Goal: Contribute content

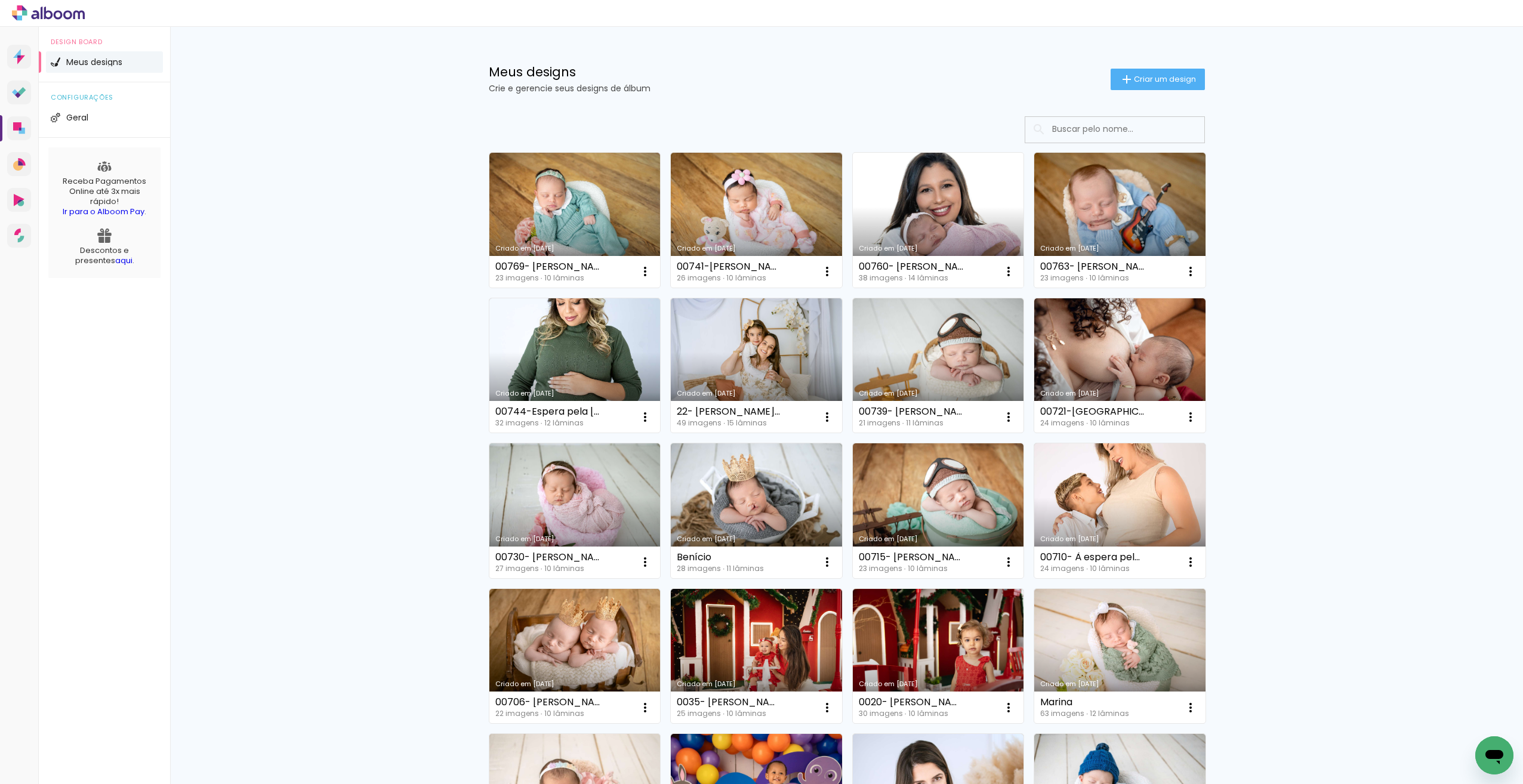
click at [946, 226] on link "Criado em [DATE]" at bounding box center [938, 221] width 172 height 135
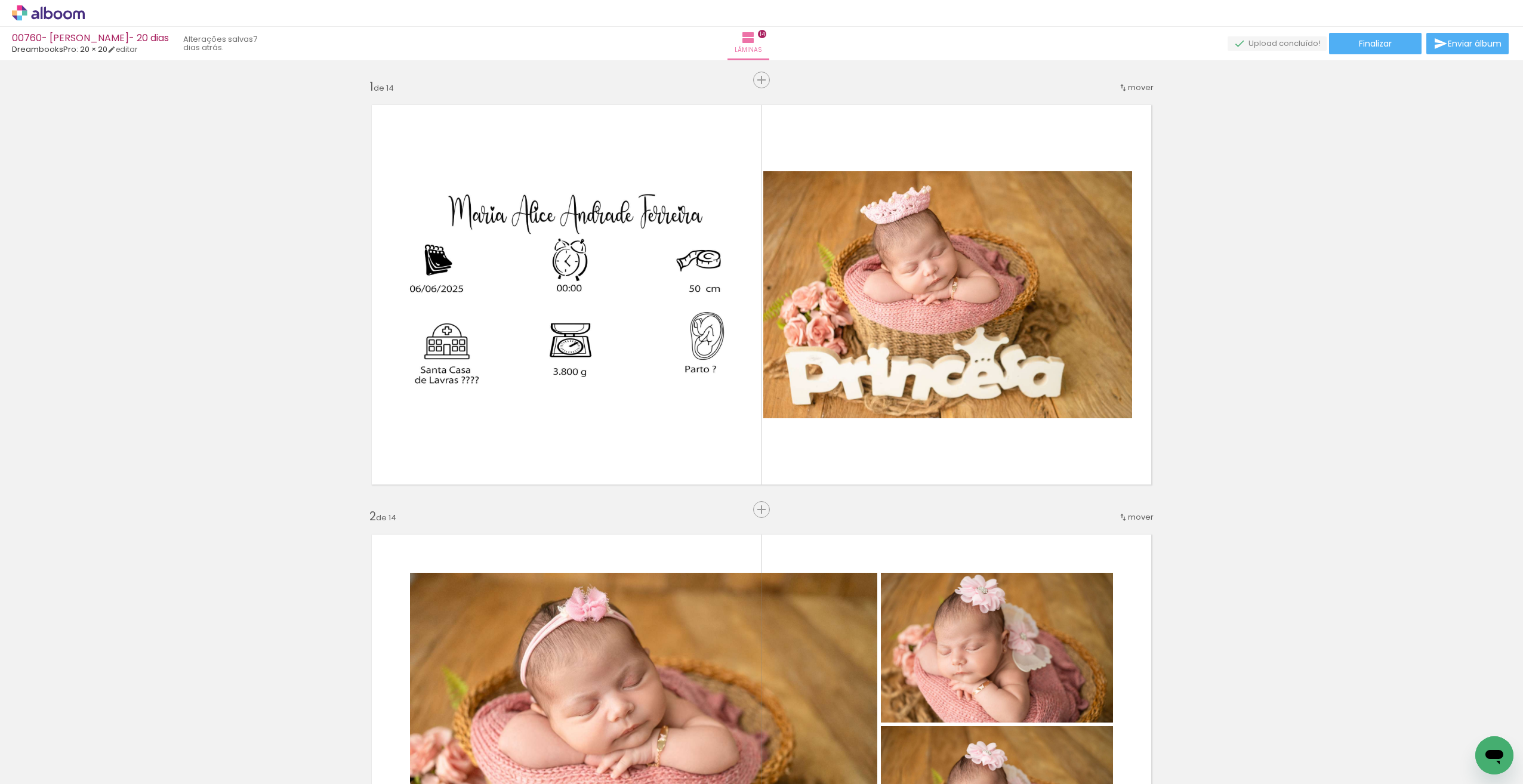
click at [59, 772] on span "Adicionar Fotos" at bounding box center [42, 767] width 36 height 13
click at [0, 0] on input "file" at bounding box center [0, 0] width 0 height 0
click at [1367, 42] on span "Finalizar" at bounding box center [1375, 43] width 33 height 8
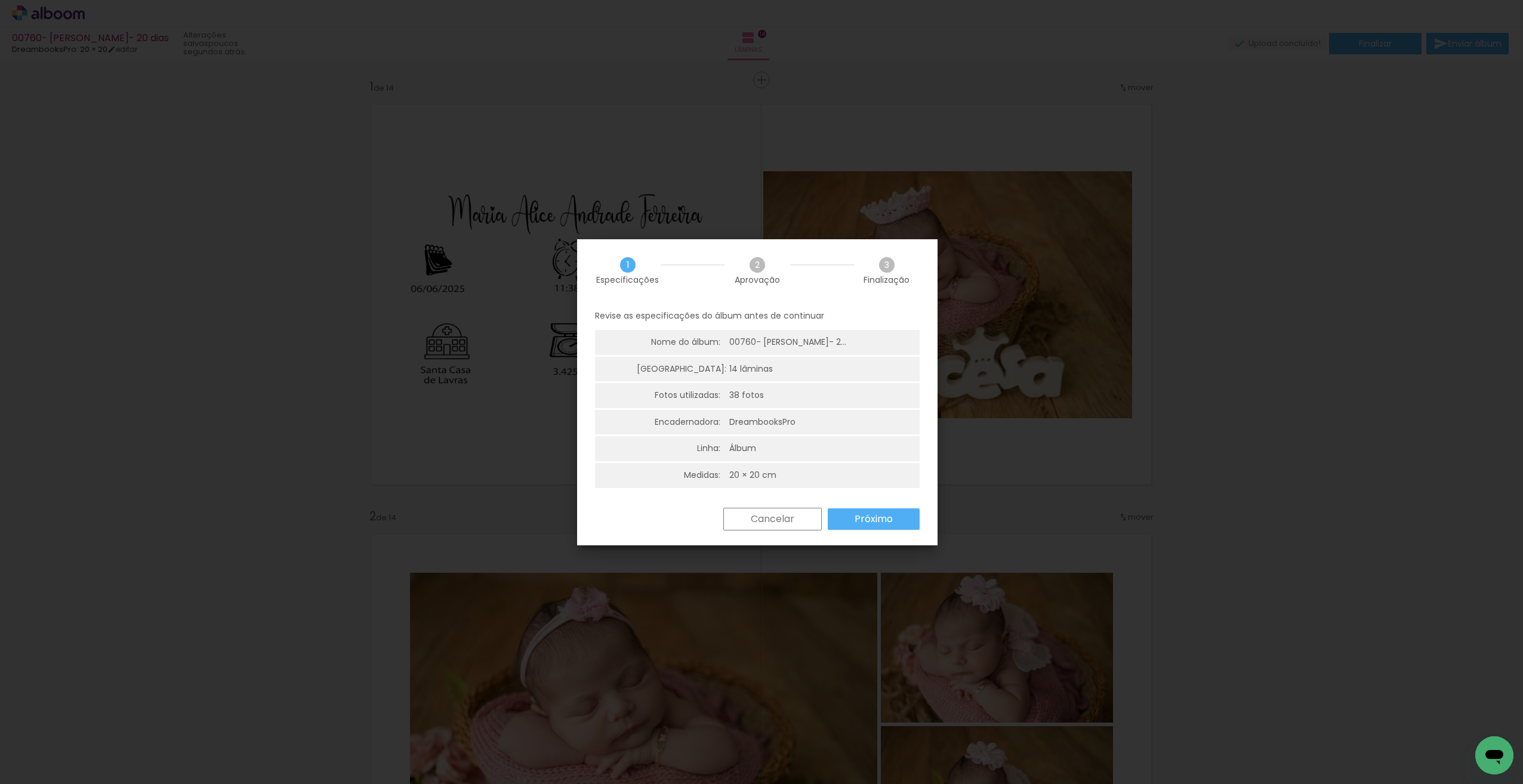
click at [0, 0] on slot "Próximo" at bounding box center [0, 0] width 0 height 0
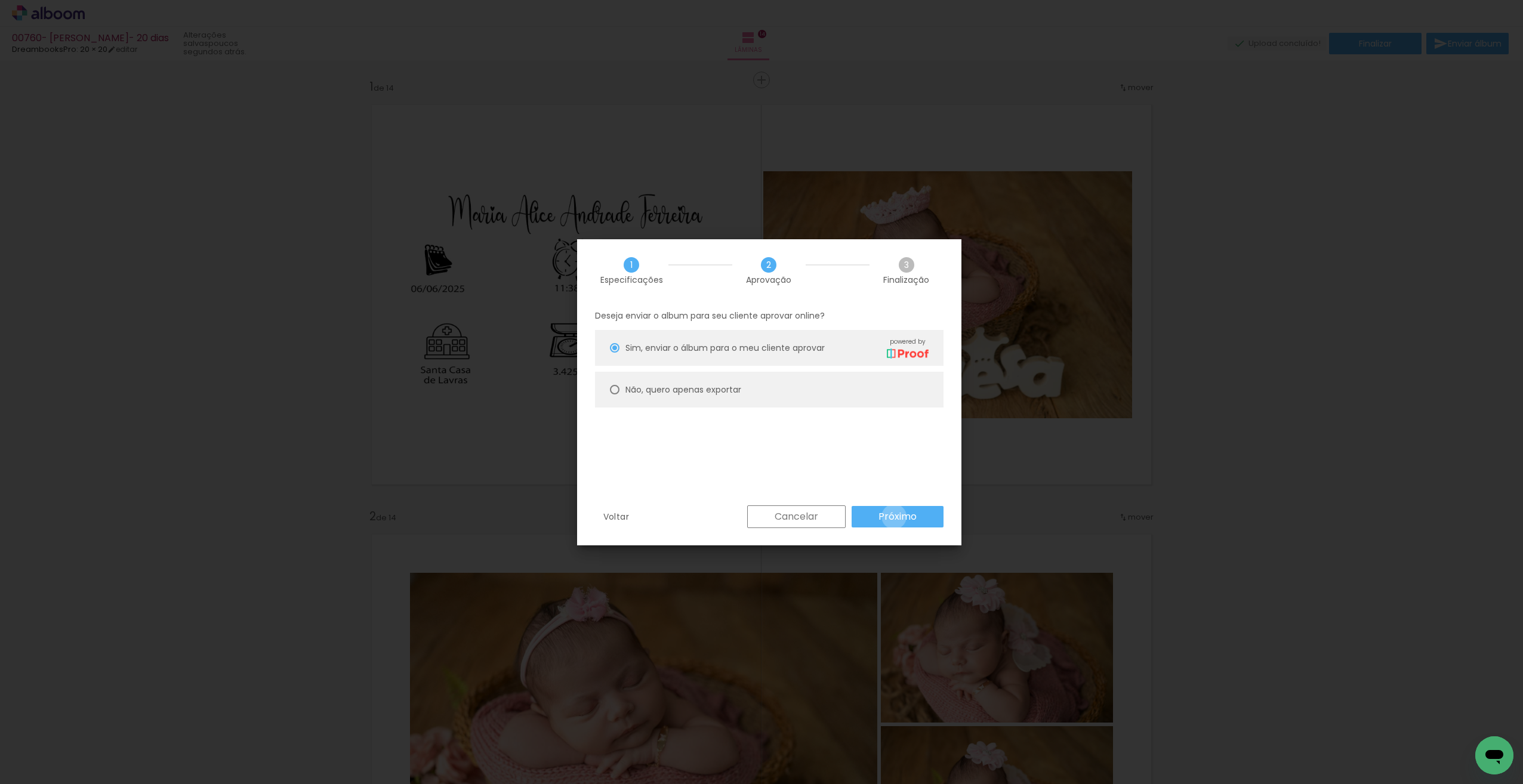
click at [0, 0] on slot "Próximo" at bounding box center [0, 0] width 0 height 0
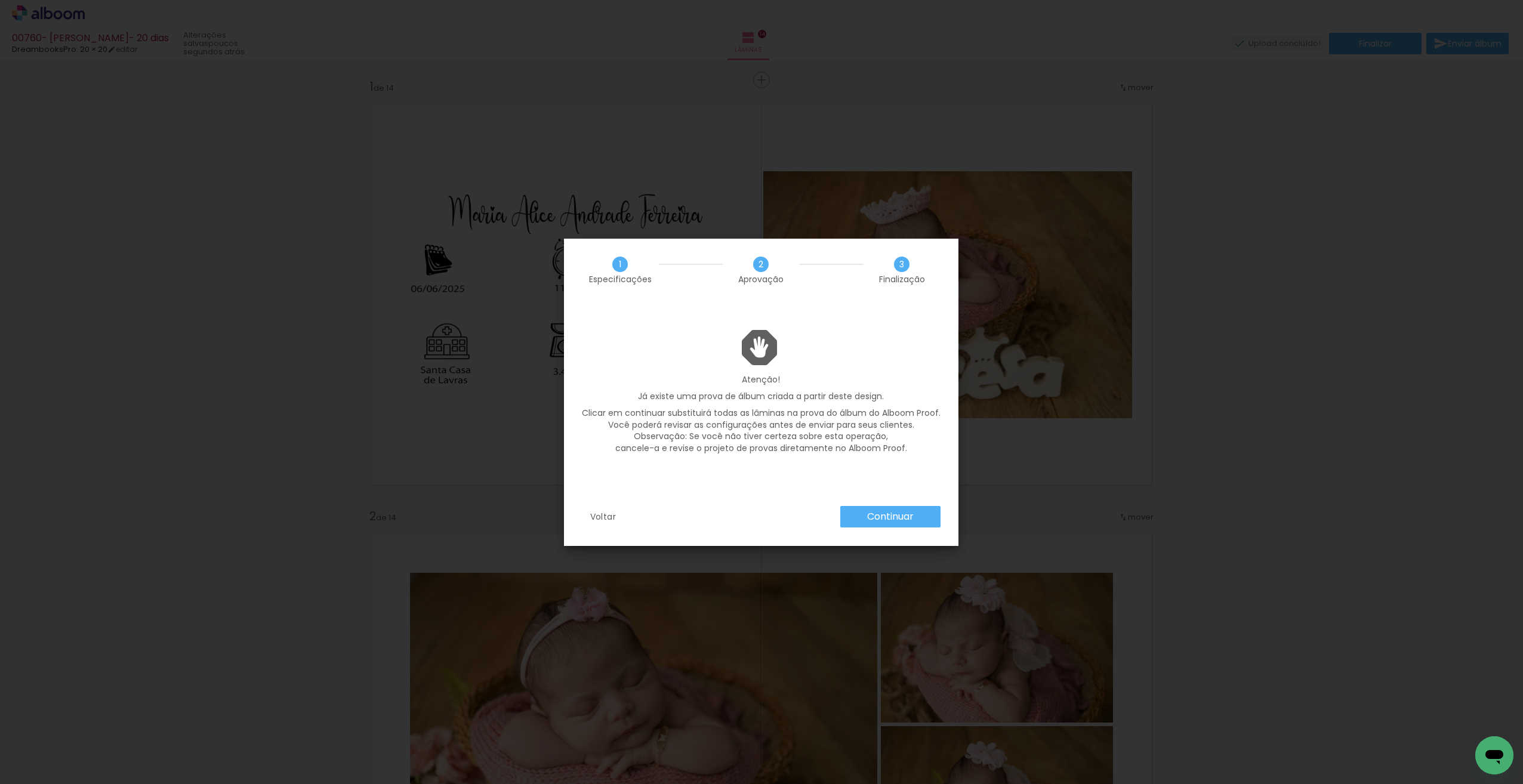
click at [0, 0] on slot "Continuar" at bounding box center [0, 0] width 0 height 0
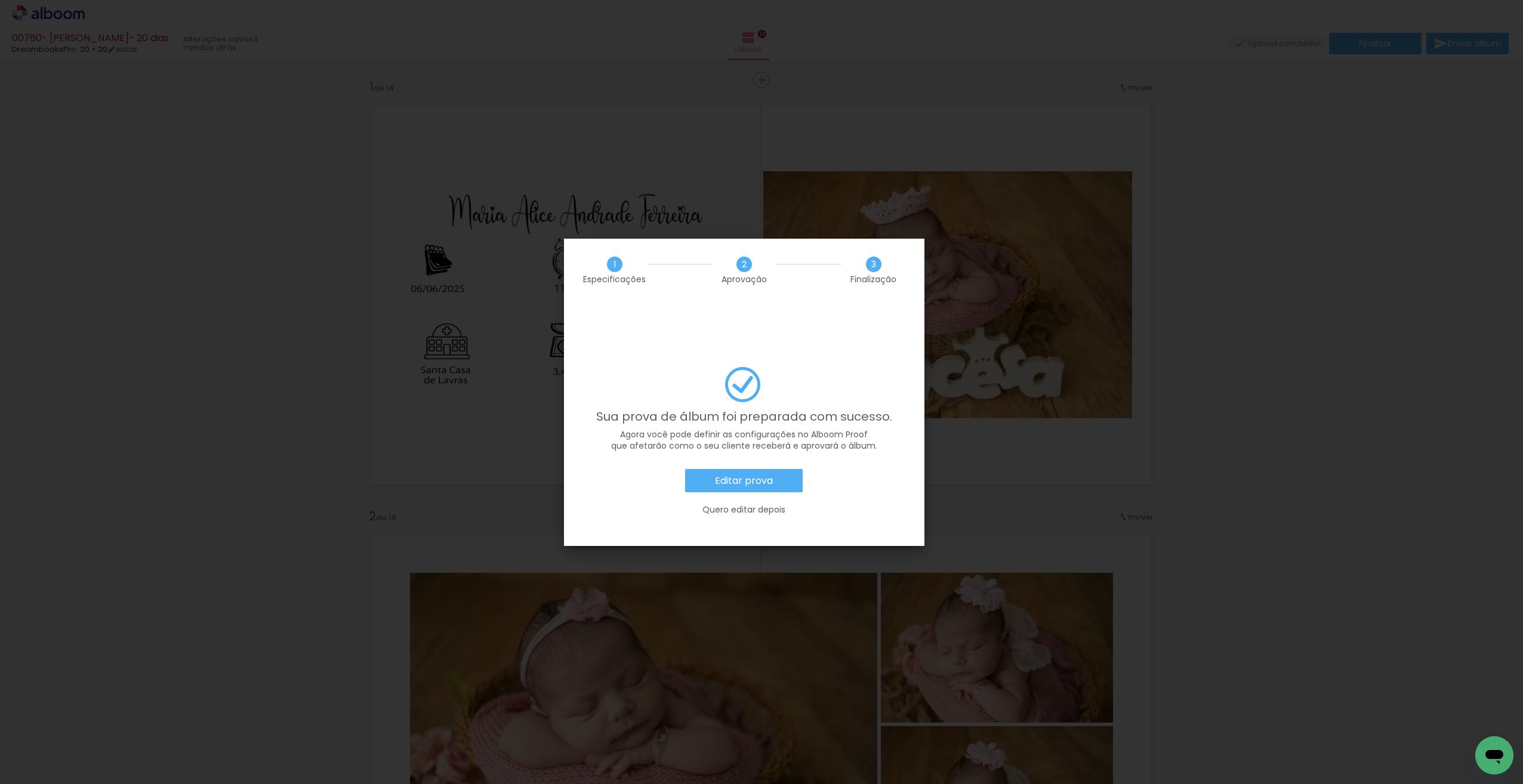
click at [783, 469] on paper-button "Editar prova" at bounding box center [744, 481] width 117 height 24
